Goal: Task Accomplishment & Management: Complete application form

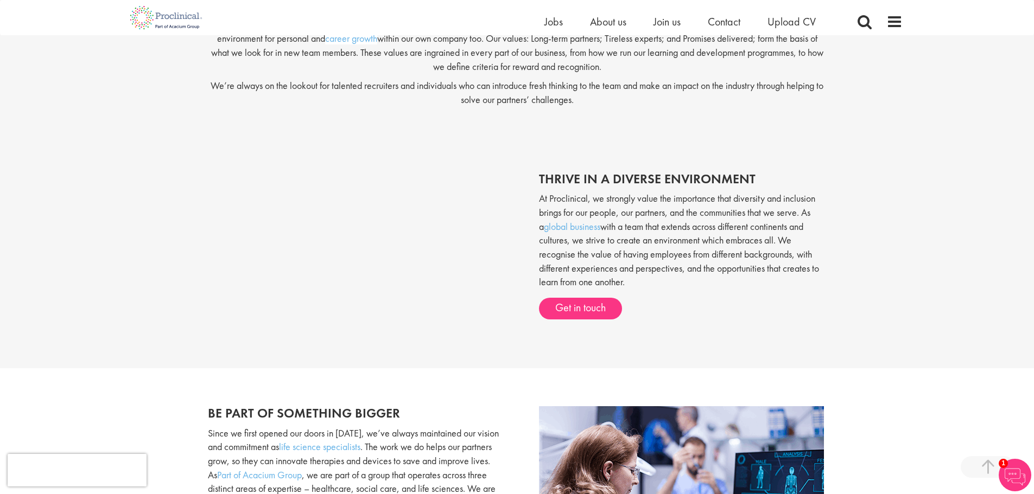
scroll to position [378, 0]
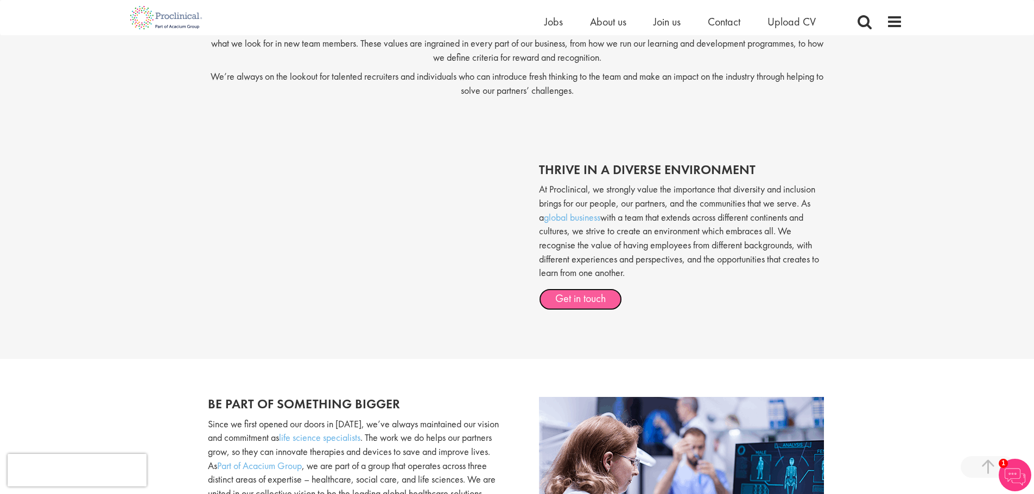
click at [581, 299] on link "Get in touch" at bounding box center [580, 300] width 83 height 22
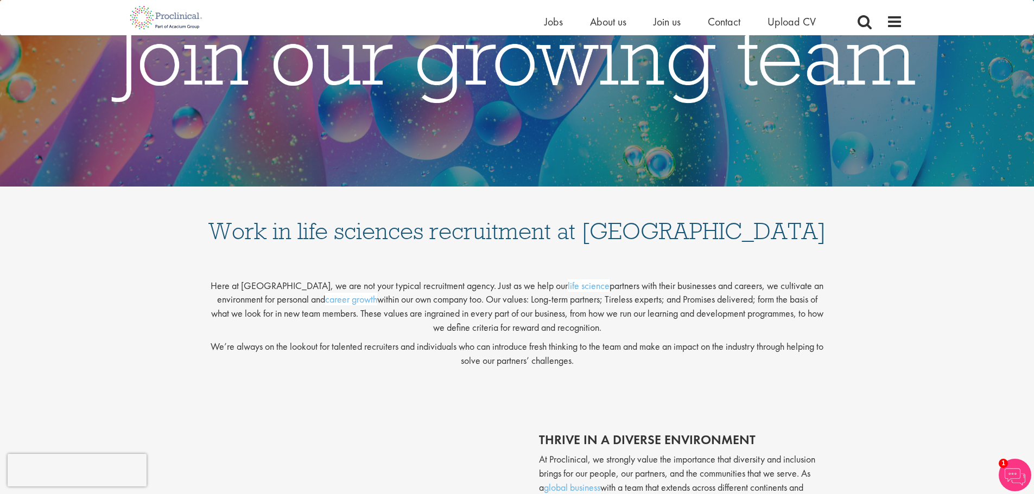
scroll to position [109, 0]
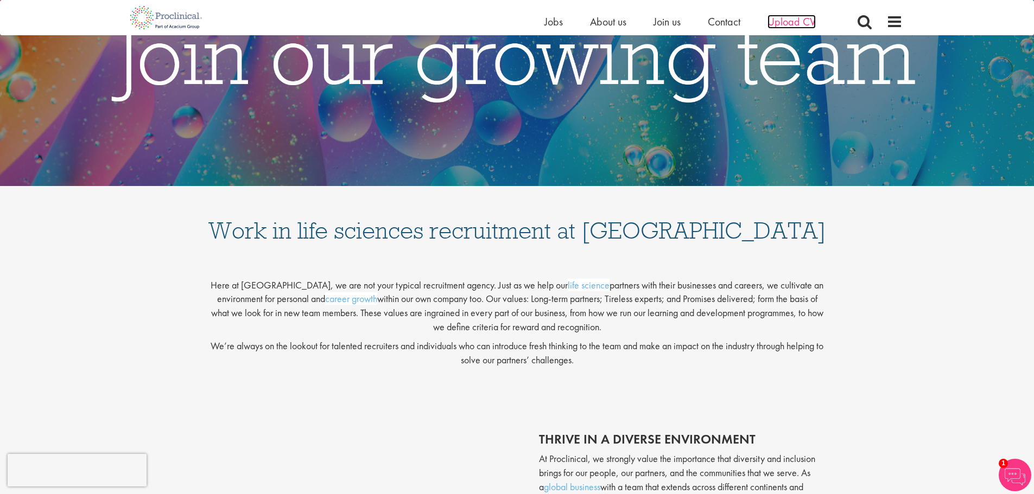
click at [784, 18] on span "Upload CV" at bounding box center [791, 22] width 48 height 14
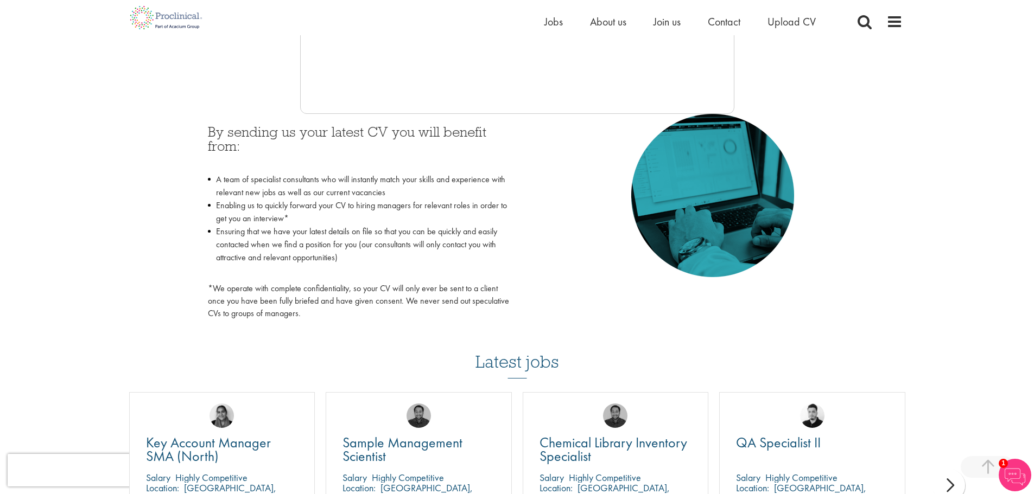
scroll to position [163, 0]
